Goal: Task Accomplishment & Management: Use online tool/utility

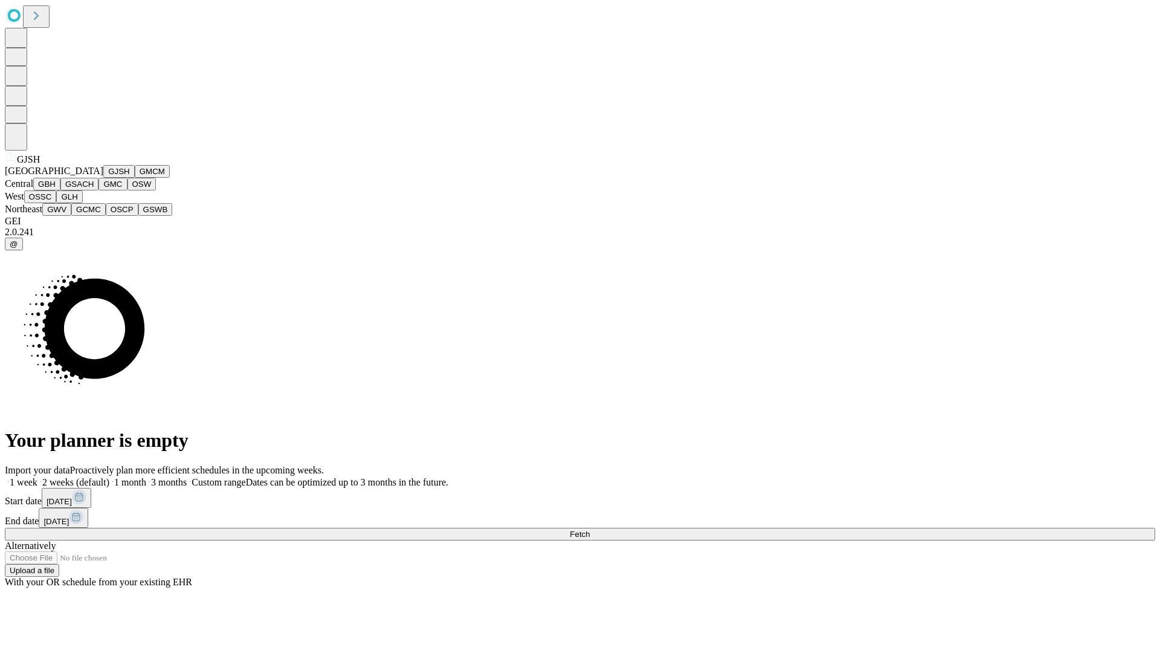
click at [103, 178] on button "GJSH" at bounding box center [118, 171] width 31 height 13
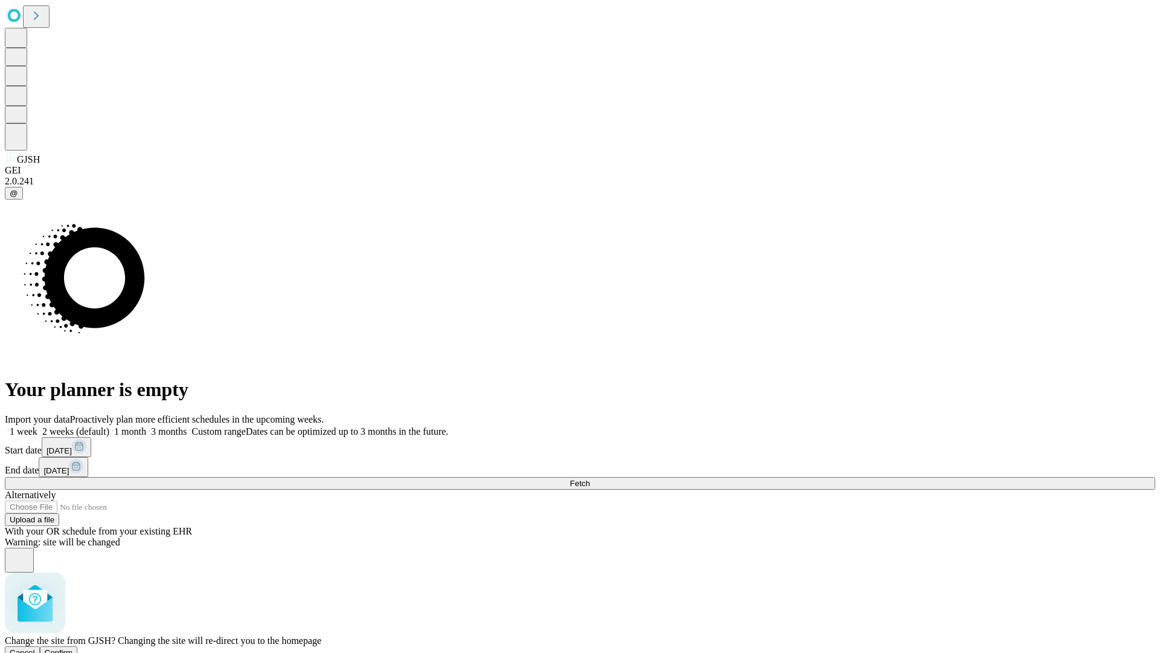
click at [73, 648] on span "Confirm" at bounding box center [59, 652] width 28 height 9
click at [109, 426] on label "2 weeks (default)" at bounding box center [73, 431] width 72 height 10
click at [590, 479] on span "Fetch" at bounding box center [580, 483] width 20 height 9
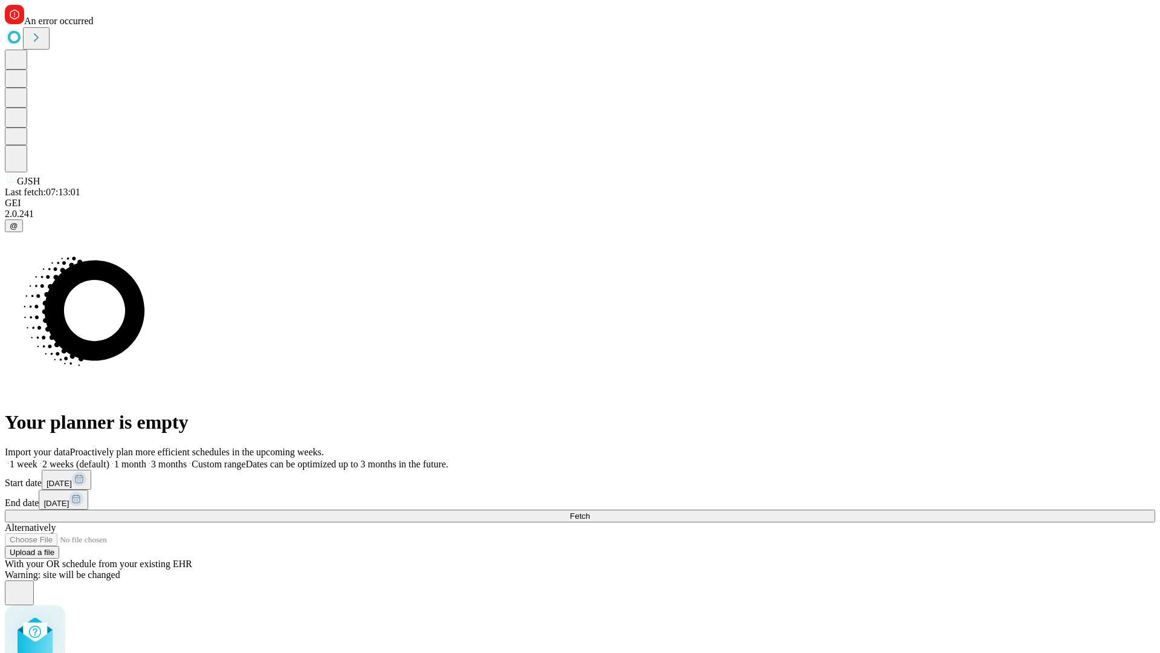
click at [109, 459] on label "2 weeks (default)" at bounding box center [73, 464] width 72 height 10
click at [590, 511] on span "Fetch" at bounding box center [580, 515] width 20 height 9
click at [109, 459] on label "2 weeks (default)" at bounding box center [73, 464] width 72 height 10
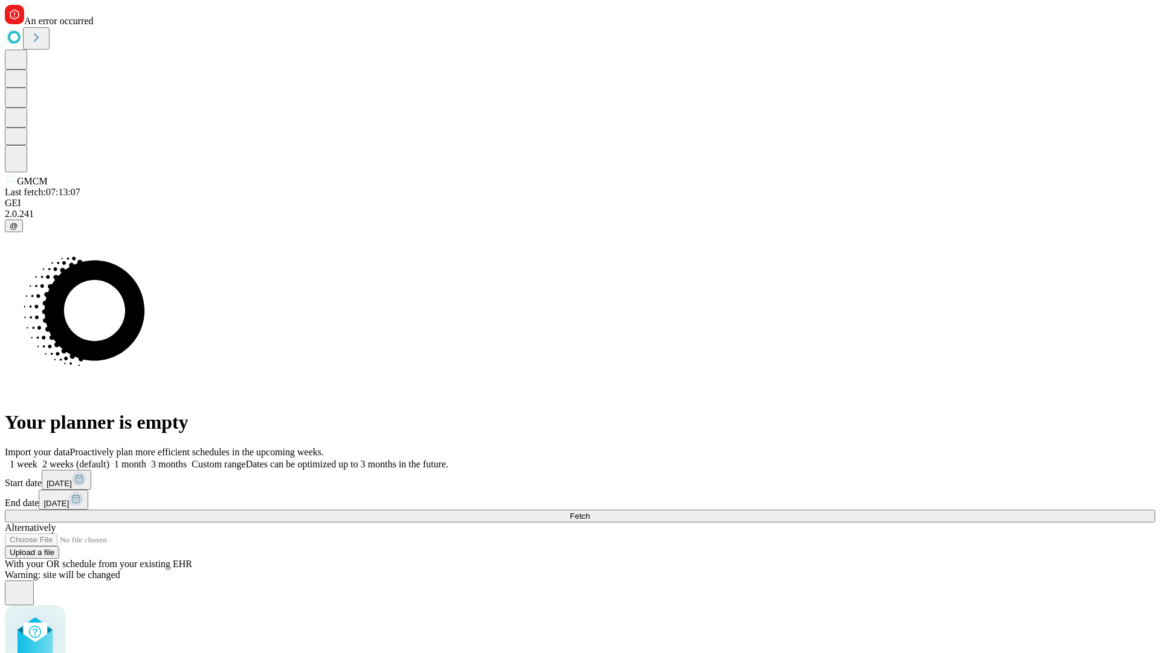
click at [590, 511] on span "Fetch" at bounding box center [580, 515] width 20 height 9
click at [109, 459] on label "2 weeks (default)" at bounding box center [73, 464] width 72 height 10
click at [590, 511] on span "Fetch" at bounding box center [580, 515] width 20 height 9
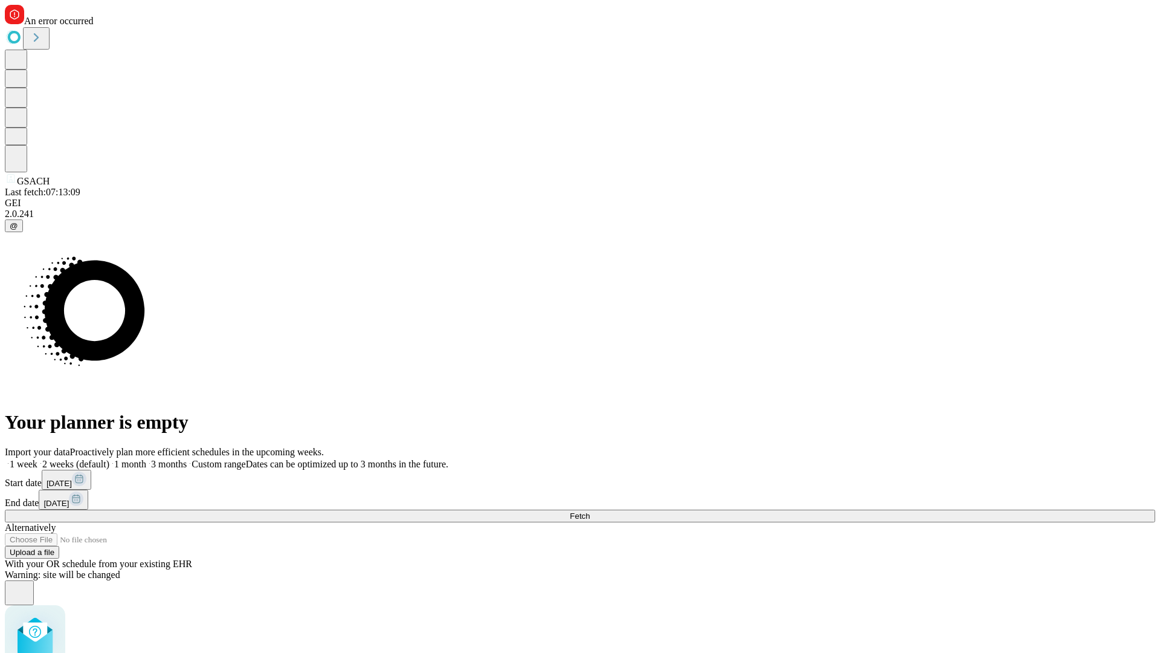
click at [109, 459] on label "2 weeks (default)" at bounding box center [73, 464] width 72 height 10
click at [590, 511] on span "Fetch" at bounding box center [580, 515] width 20 height 9
click at [109, 459] on label "2 weeks (default)" at bounding box center [73, 464] width 72 height 10
click at [590, 511] on span "Fetch" at bounding box center [580, 515] width 20 height 9
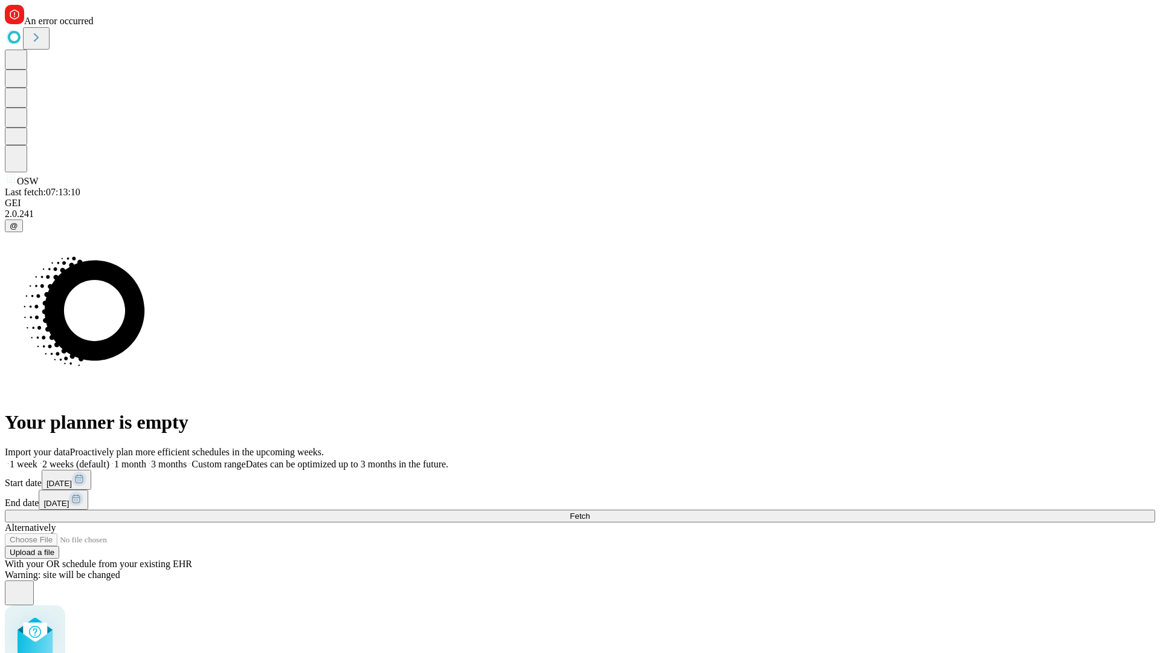
click at [109, 459] on label "2 weeks (default)" at bounding box center [73, 464] width 72 height 10
click at [590, 511] on span "Fetch" at bounding box center [580, 515] width 20 height 9
click at [109, 459] on label "2 weeks (default)" at bounding box center [73, 464] width 72 height 10
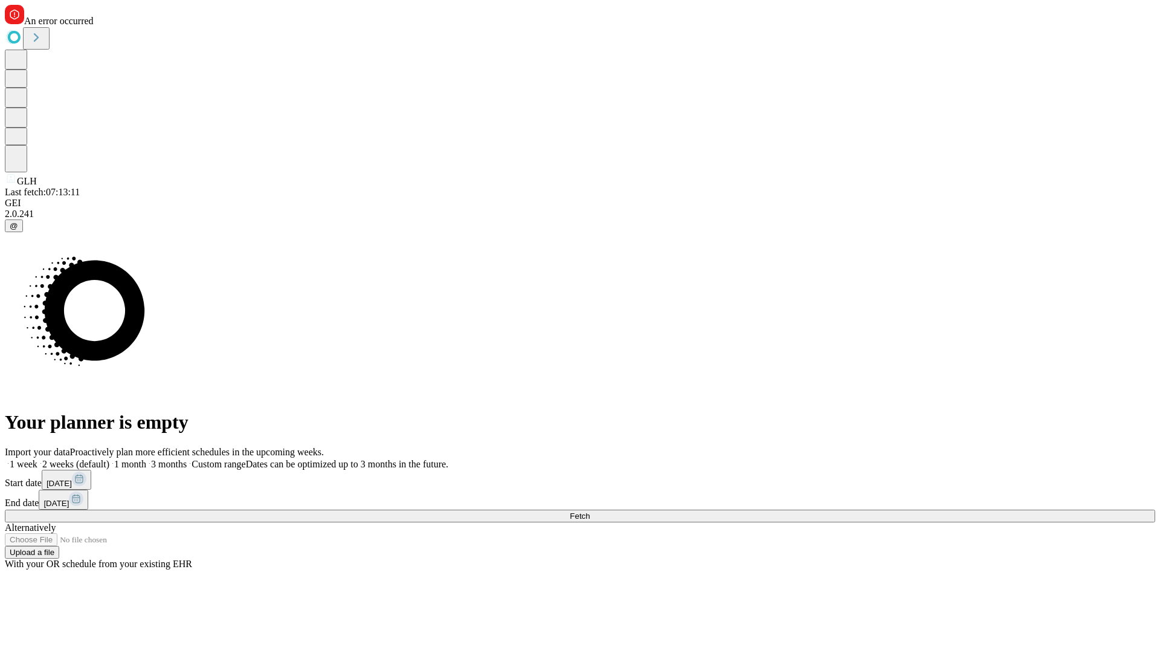
click at [590, 511] on span "Fetch" at bounding box center [580, 515] width 20 height 9
click at [109, 459] on label "2 weeks (default)" at bounding box center [73, 464] width 72 height 10
click at [590, 511] on span "Fetch" at bounding box center [580, 515] width 20 height 9
